Goal: Find specific page/section: Find specific page/section

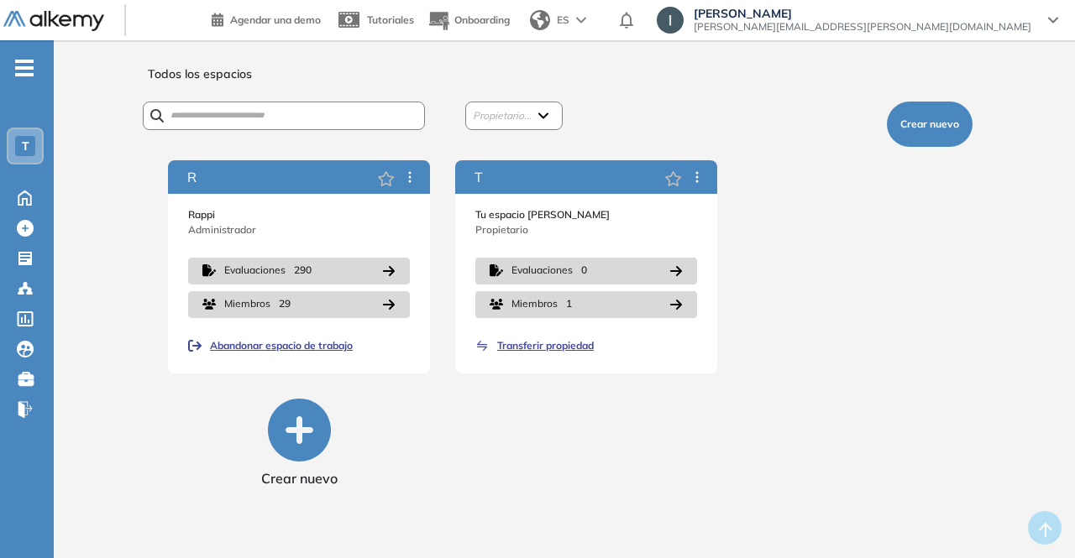
click at [22, 138] on div "T" at bounding box center [25, 146] width 20 height 20
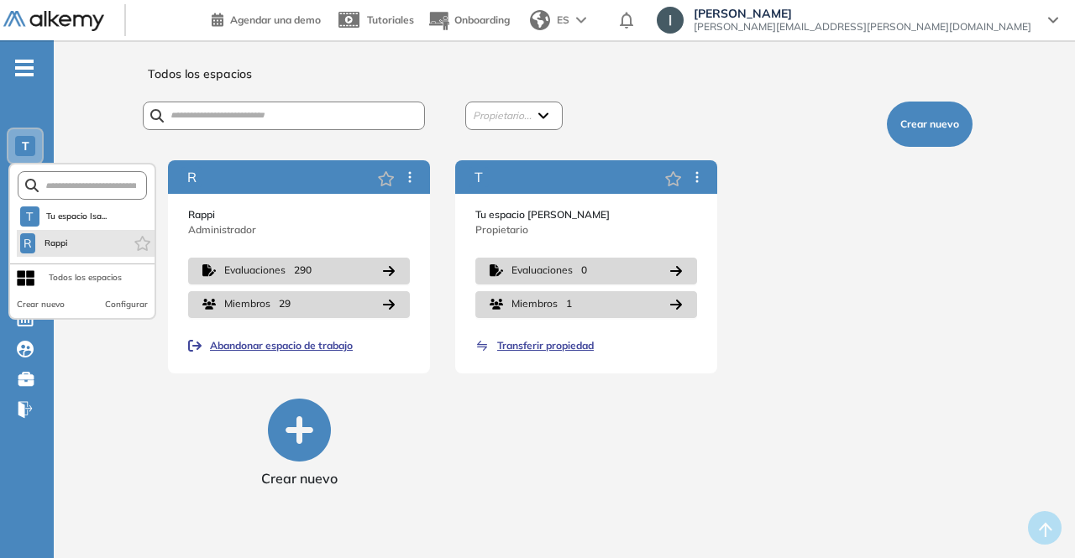
click at [77, 241] on li "R Rappi" at bounding box center [86, 243] width 138 height 27
click at [50, 247] on span "Rappi" at bounding box center [56, 243] width 28 height 13
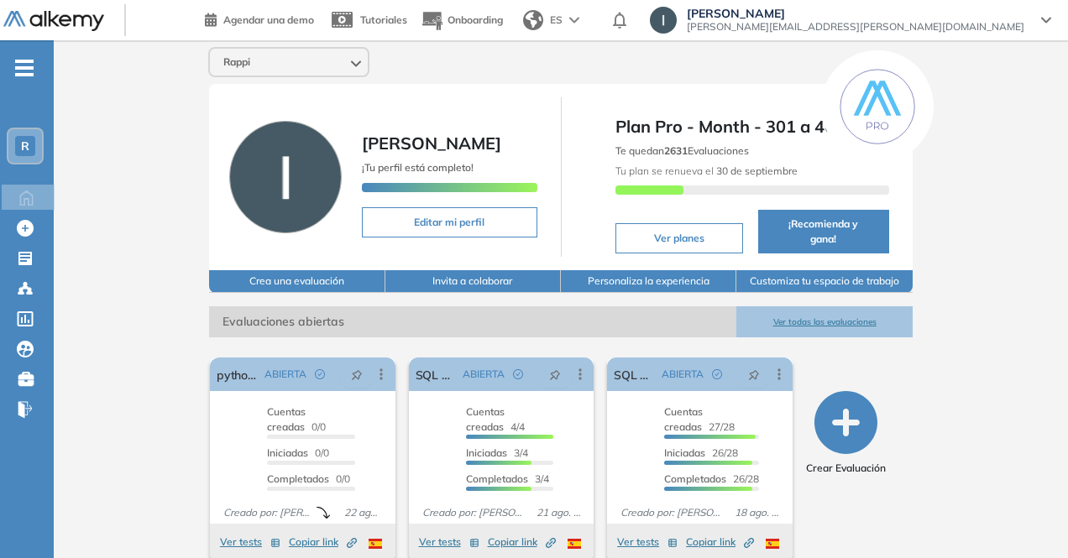
click at [26, 134] on div "R" at bounding box center [25, 146] width 34 height 34
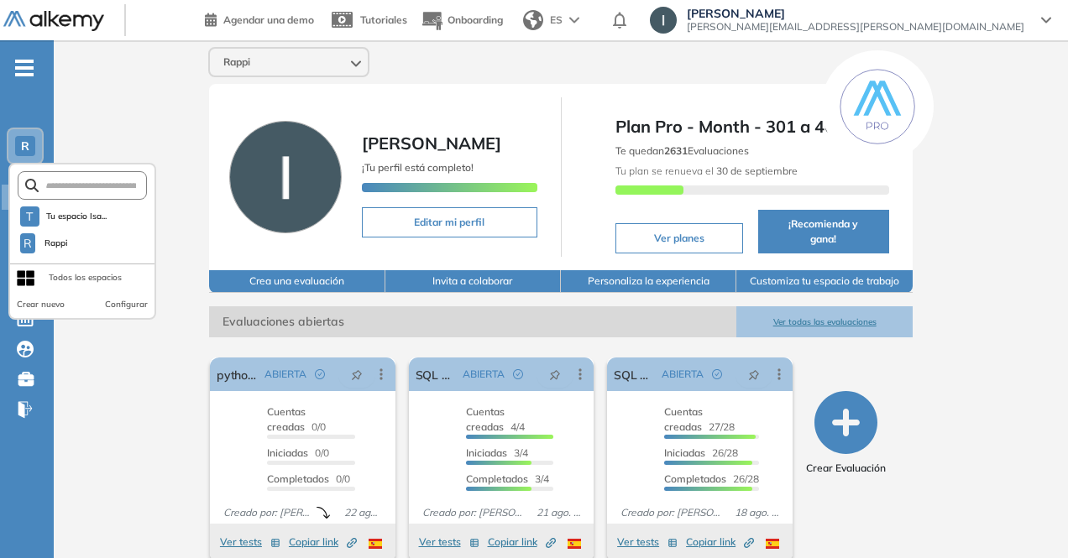
click at [65, 270] on div "Todos los espacios" at bounding box center [85, 278] width 73 height 27
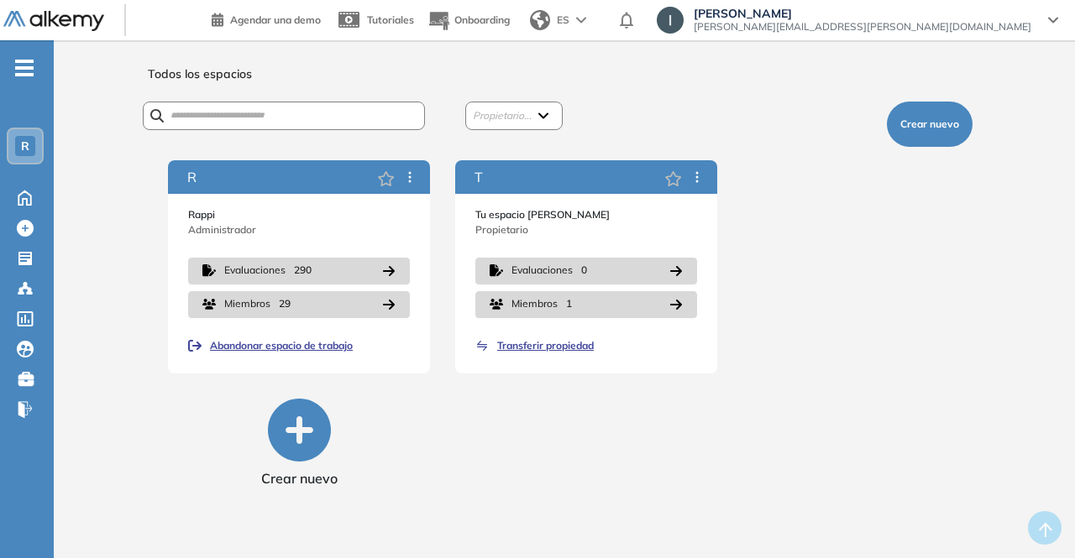
click at [153, 397] on div "Todos los espacios Propietario... Jean Pierre Saint Hubert (Yo) Isabel Restrepo…" at bounding box center [564, 305] width 941 height 491
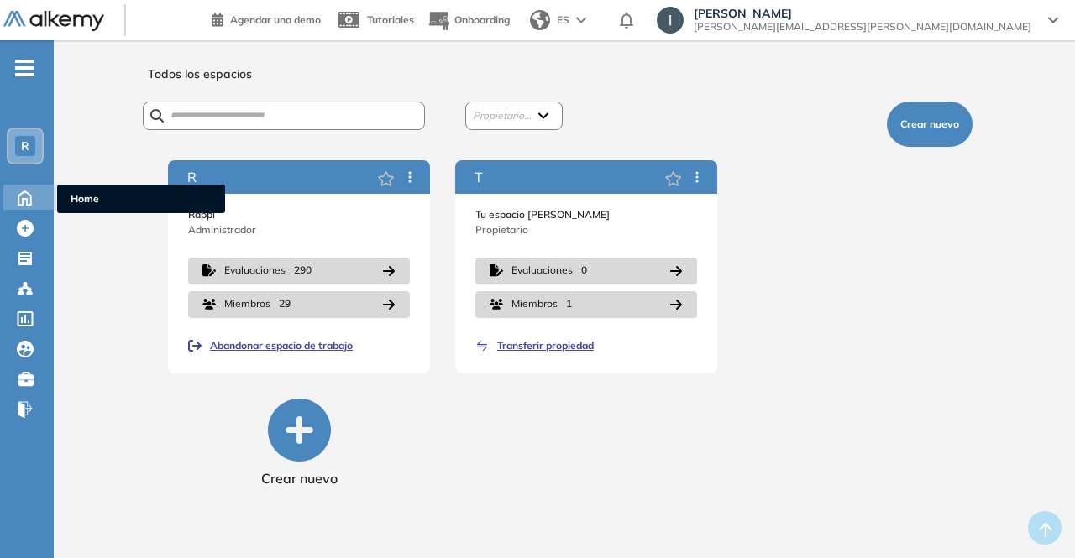
click at [25, 201] on icon at bounding box center [24, 196] width 29 height 20
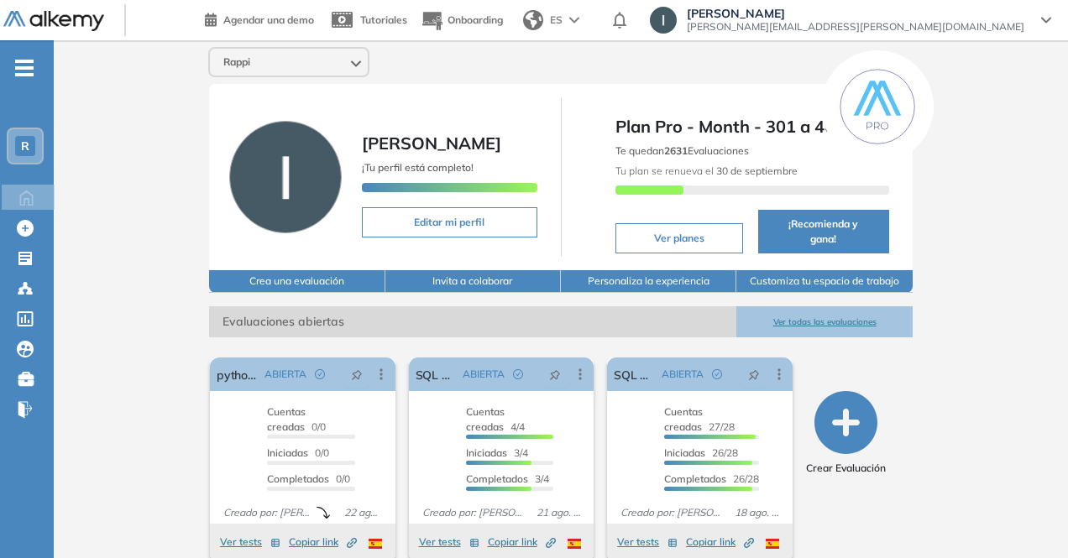
click at [873, 310] on button "Ver todas las evaluaciones" at bounding box center [825, 322] width 176 height 31
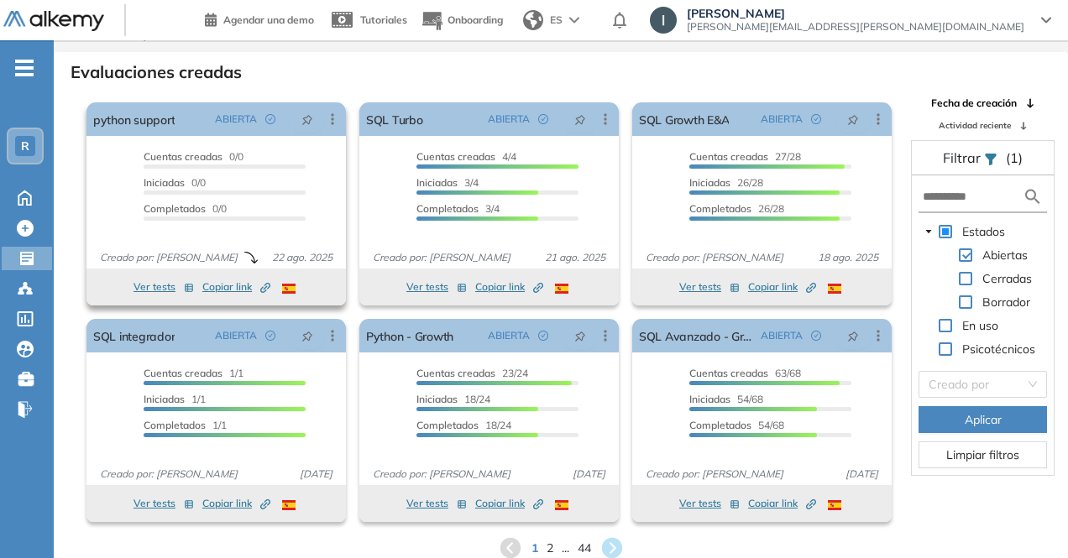
scroll to position [40, 0]
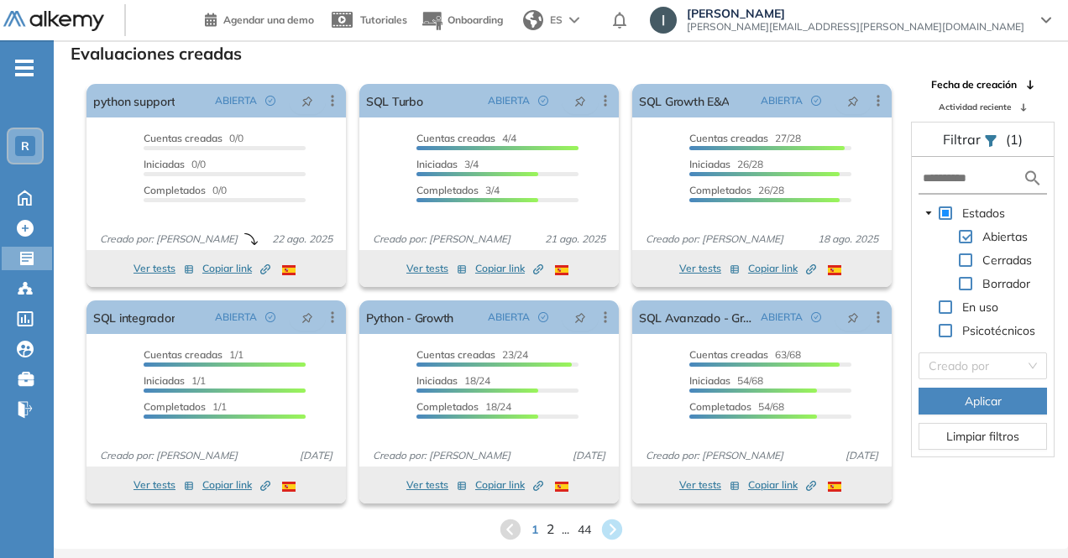
click at [548, 528] on span "2" at bounding box center [550, 529] width 8 height 19
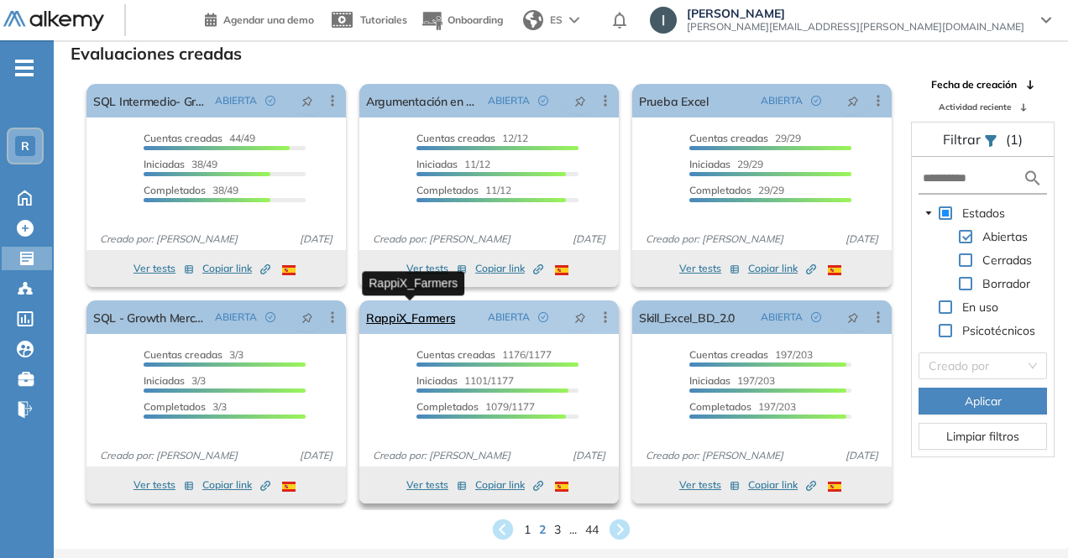
click at [450, 321] on link "RappiX_Farmers" at bounding box center [410, 318] width 89 height 34
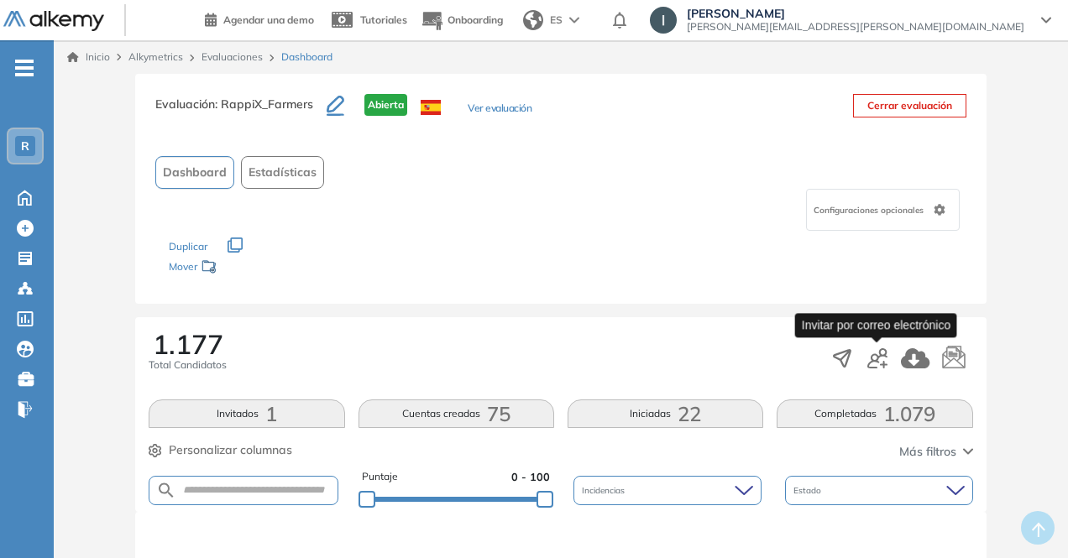
click at [870, 355] on icon "button" at bounding box center [878, 359] width 20 height 20
